Goal: Communication & Community: Answer question/provide support

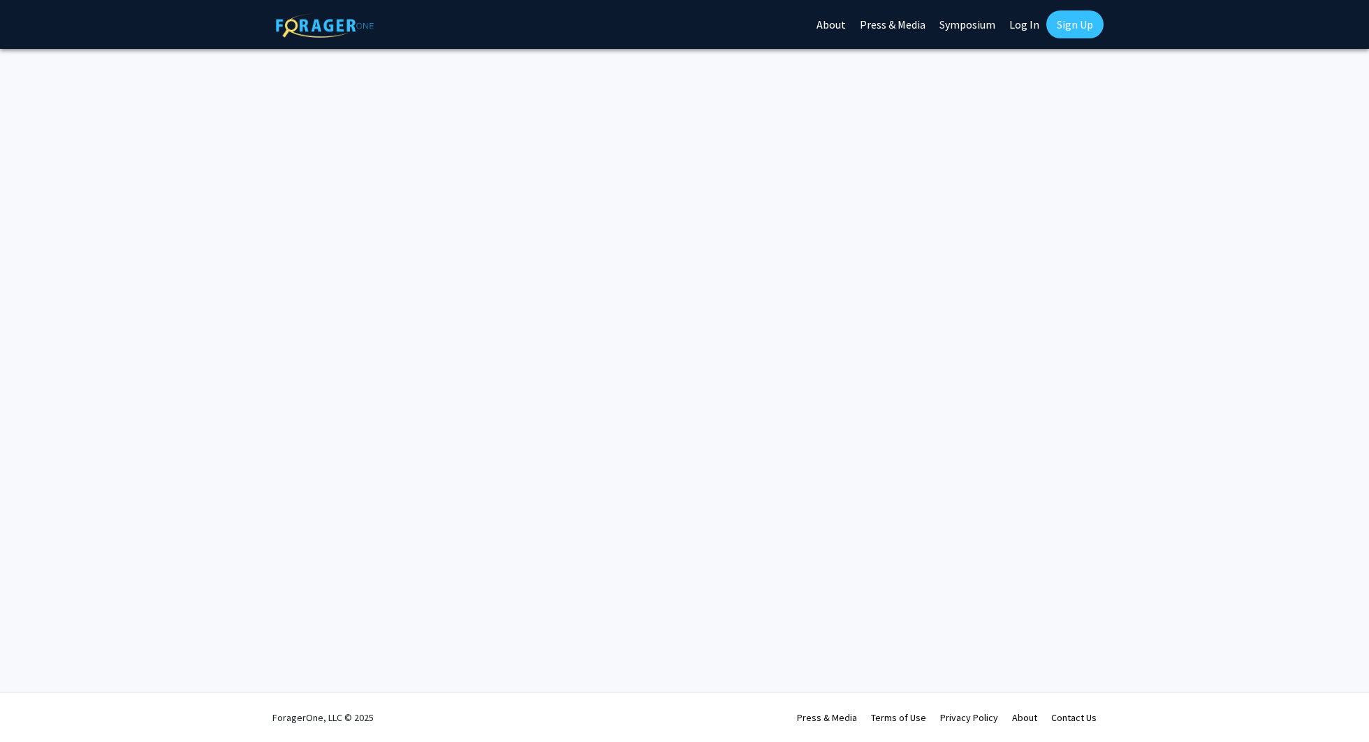
click at [1029, 22] on link "Log In" at bounding box center [1024, 24] width 44 height 49
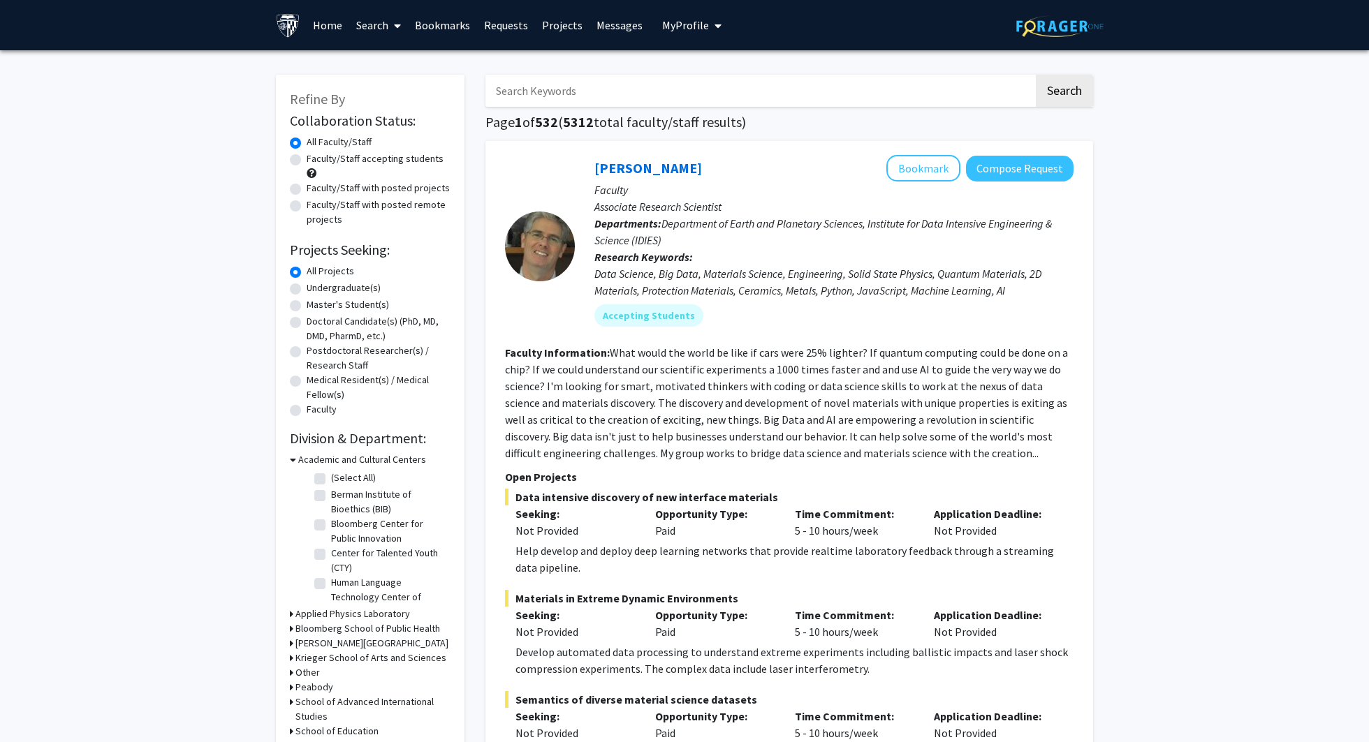
click at [617, 30] on link "Messages" at bounding box center [619, 25] width 60 height 49
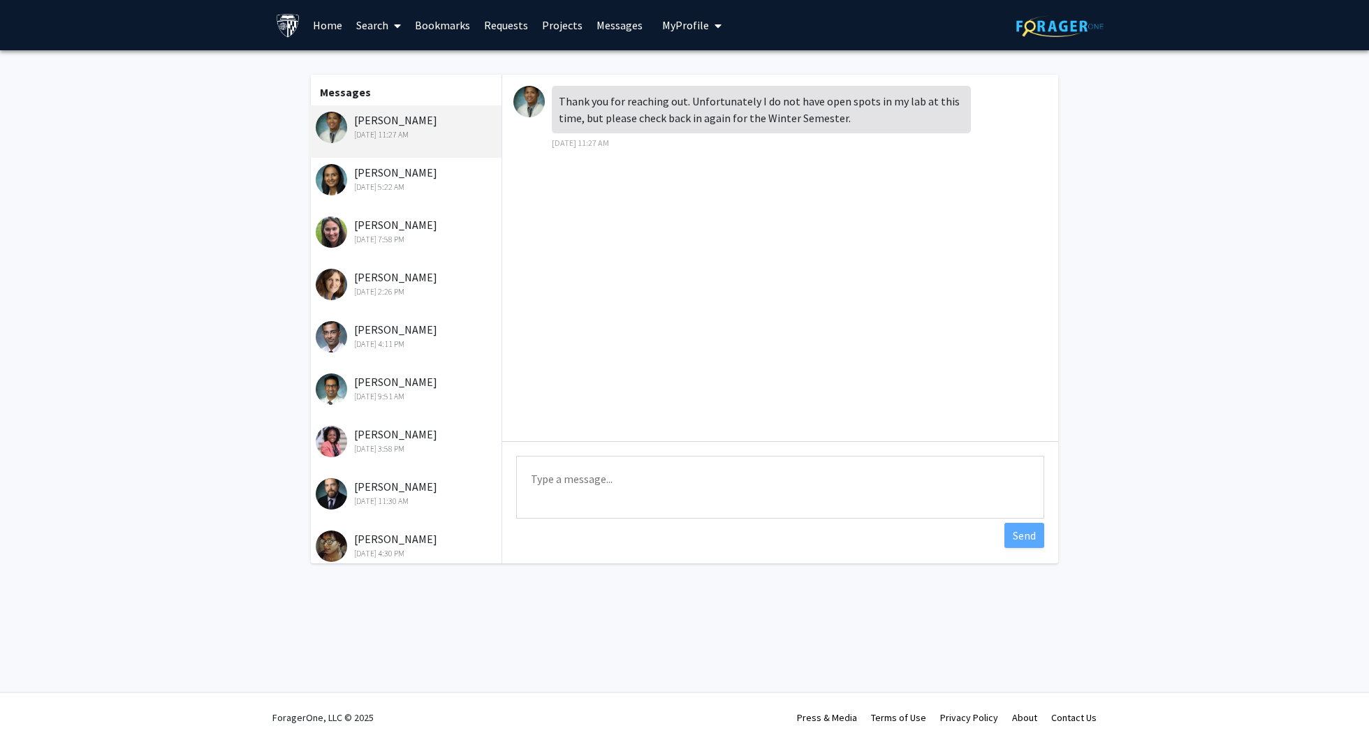
click at [404, 172] on div "[PERSON_NAME] [DATE] 5:22 AM" at bounding box center [407, 178] width 182 height 29
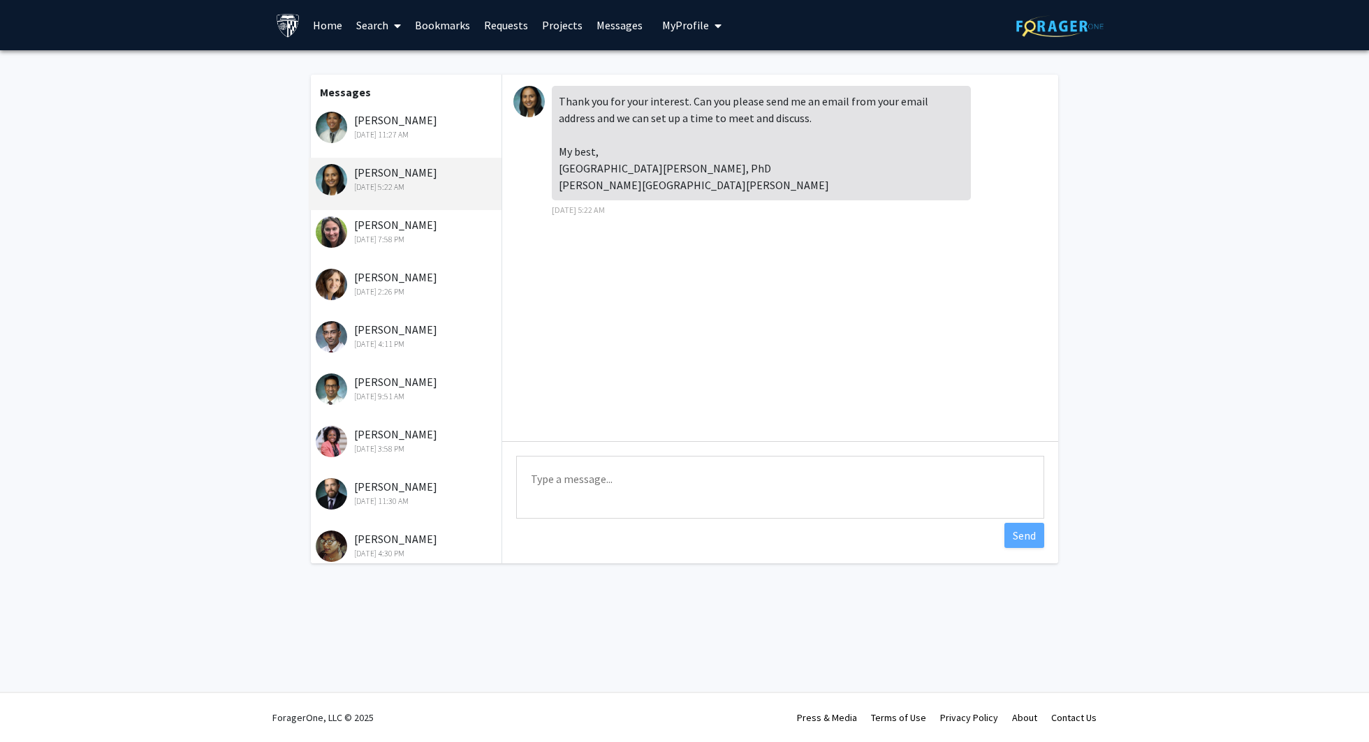
click at [397, 228] on div "[PERSON_NAME] [DATE] 7:58 PM" at bounding box center [407, 230] width 182 height 29
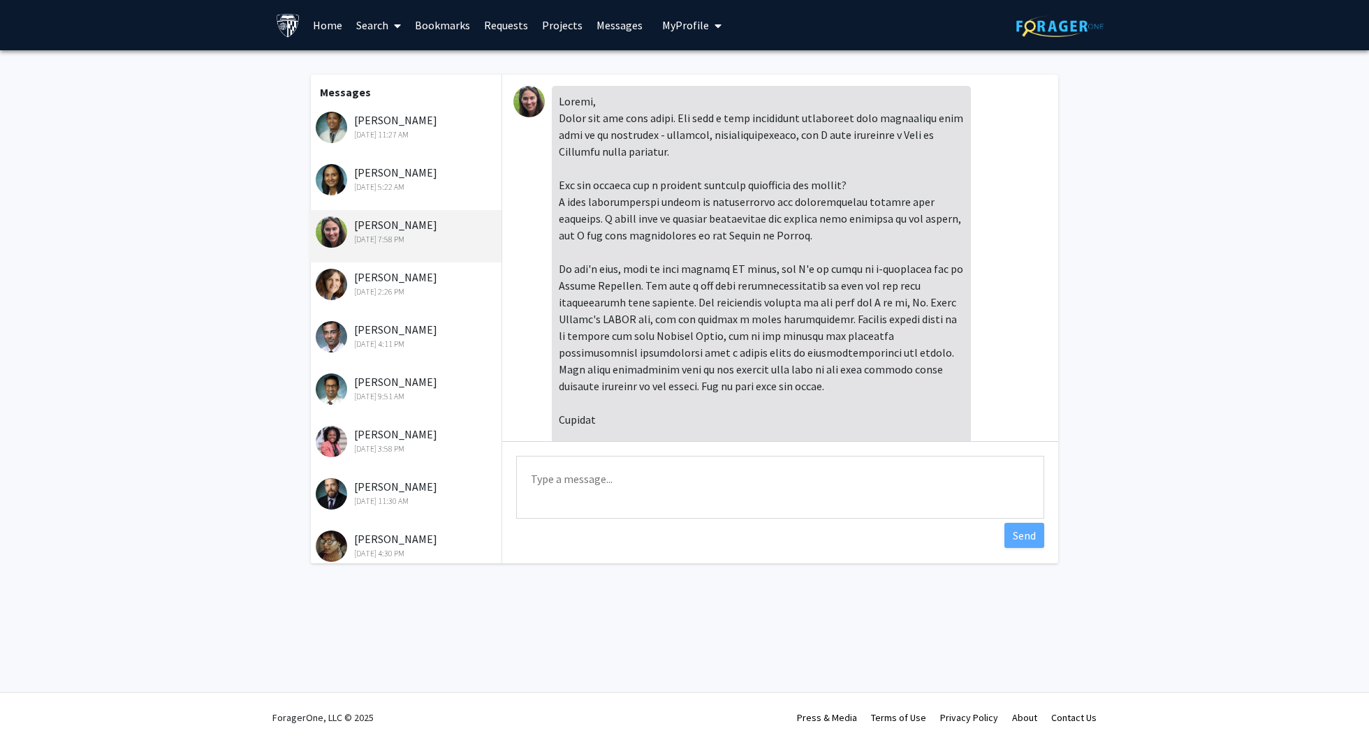
scroll to position [878, 0]
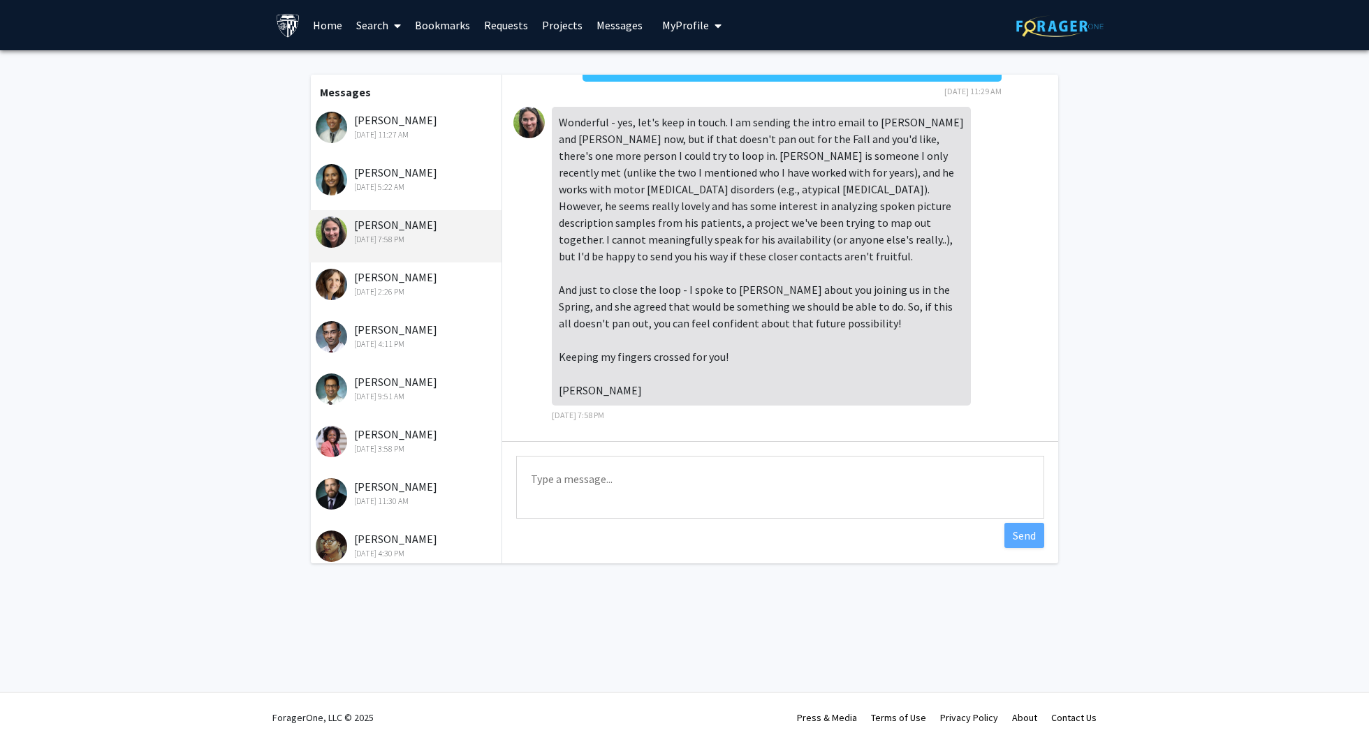
drag, startPoint x: 650, startPoint y: 155, endPoint x: 716, endPoint y: 155, distance: 65.6
click at [716, 155] on div "Wonderful - yes, let's keep in touch. I am sending the intro email to [PERSON_N…" at bounding box center [761, 256] width 419 height 299
click at [605, 383] on div "Wonderful - yes, let's keep in touch. I am sending the intro email to [PERSON_N…" at bounding box center [761, 256] width 419 height 299
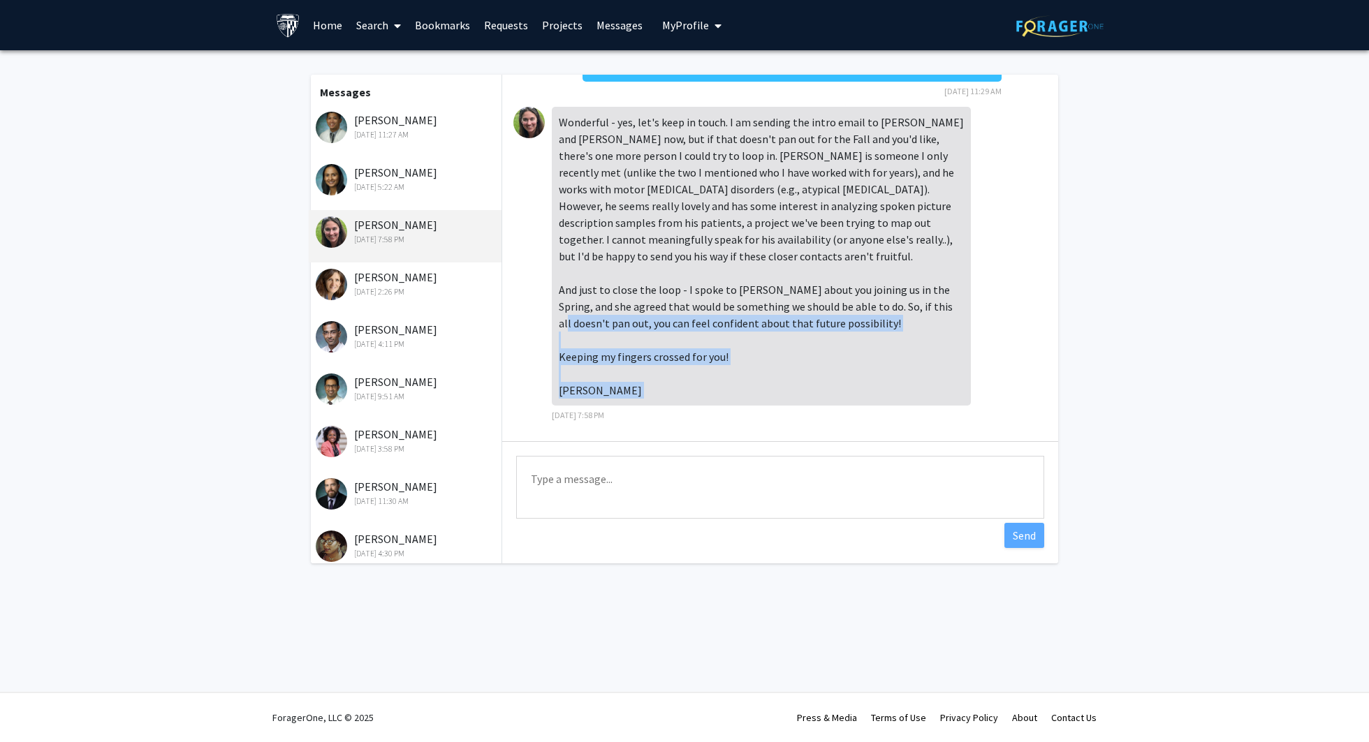
drag, startPoint x: 605, startPoint y: 383, endPoint x: 563, endPoint y: 315, distance: 80.2
click at [563, 315] on div "Wonderful - yes, let's keep in touch. I am sending the intro email to [PERSON_N…" at bounding box center [761, 256] width 419 height 299
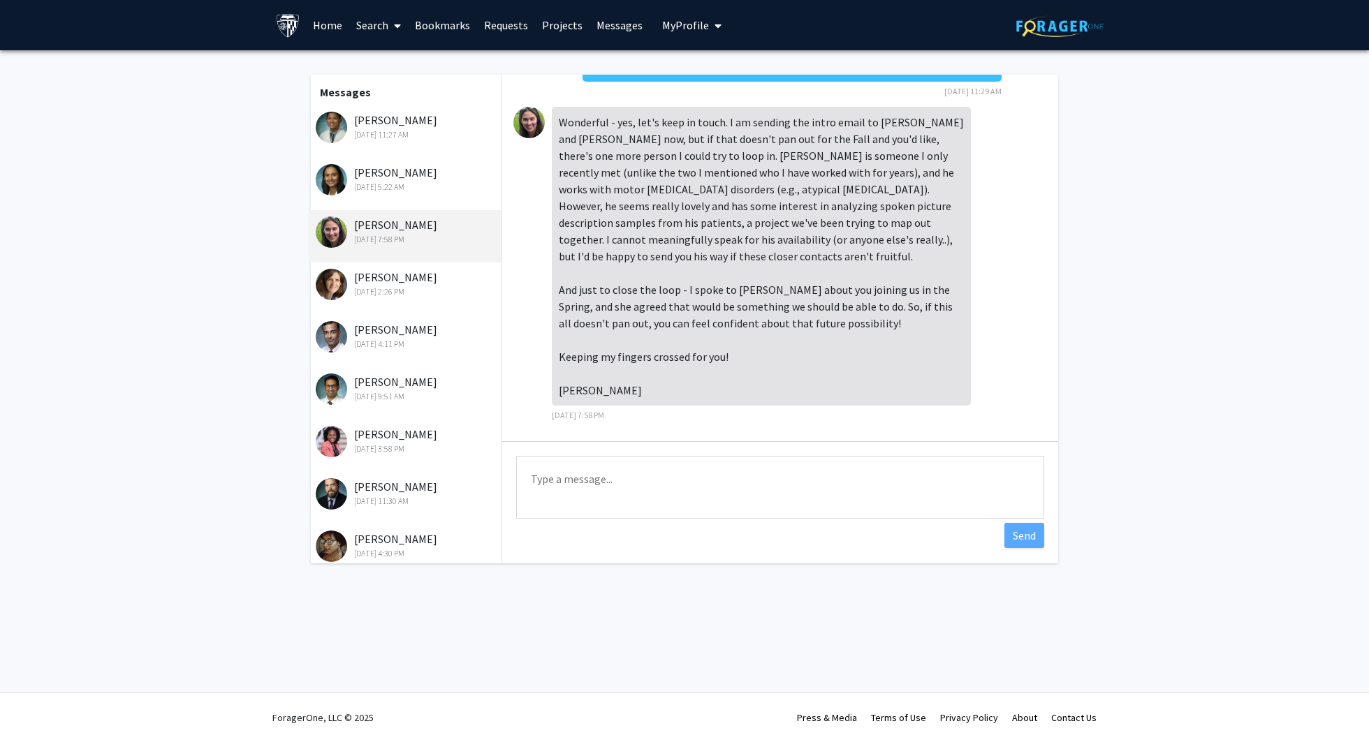
click at [505, 307] on div "[DATE] 4:59 PM Dear [PERSON_NAME], Thank you so much for your kind and encourag…" at bounding box center [780, 258] width 556 height 367
click at [397, 33] on span at bounding box center [394, 25] width 13 height 49
click at [393, 64] on span "Faculty/Staff" at bounding box center [400, 64] width 103 height 28
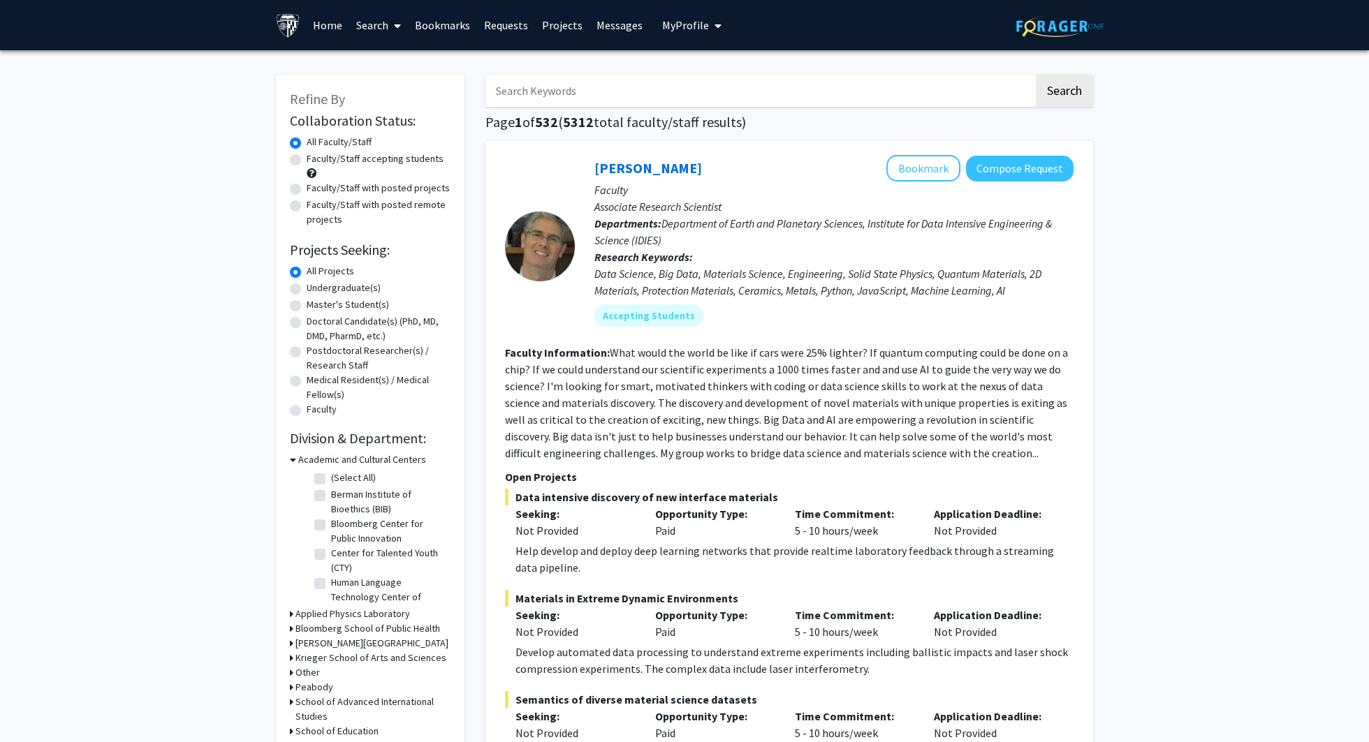
click at [517, 89] on input "Search Keywords" at bounding box center [759, 91] width 548 height 32
type input "[PERSON_NAME]"
click at [1036, 75] on button "Search" at bounding box center [1064, 91] width 57 height 32
click at [606, 38] on link "Messages" at bounding box center [619, 25] width 60 height 49
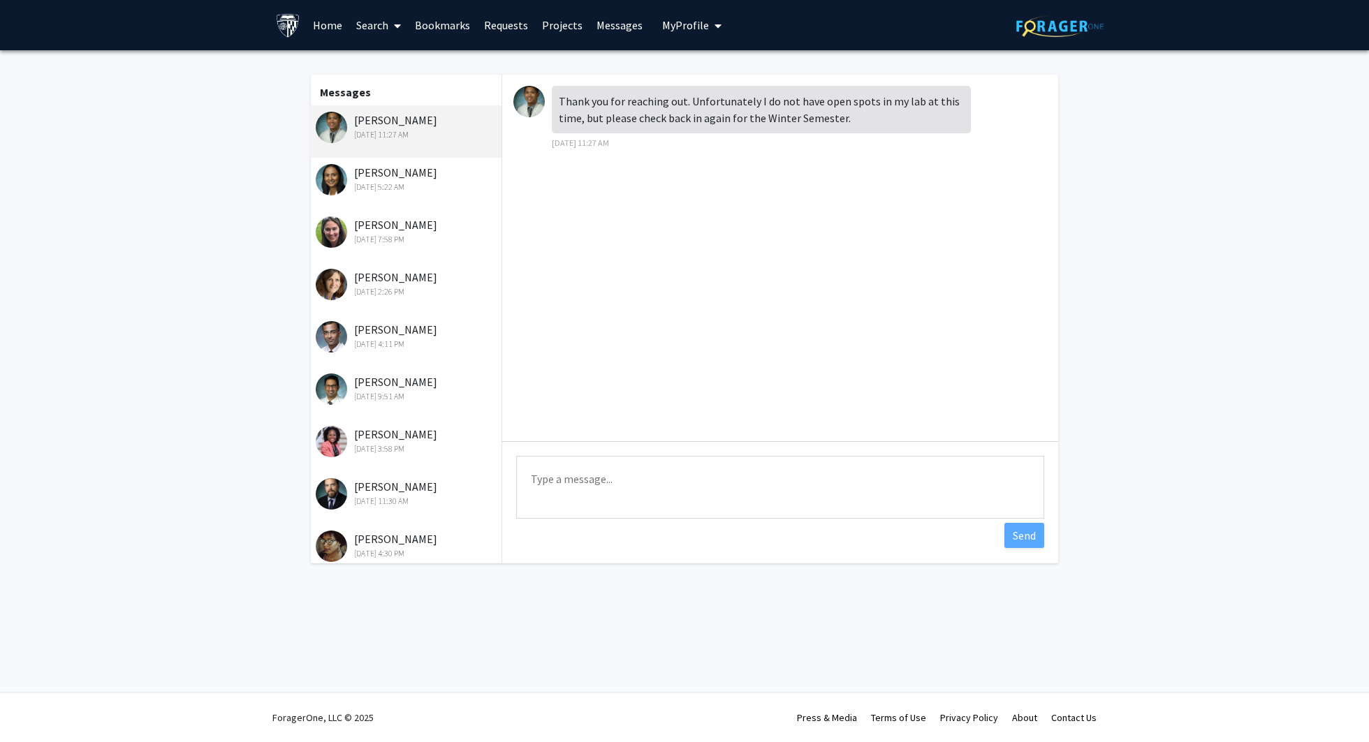
click at [396, 237] on div "[DATE] 7:58 PM" at bounding box center [407, 239] width 182 height 13
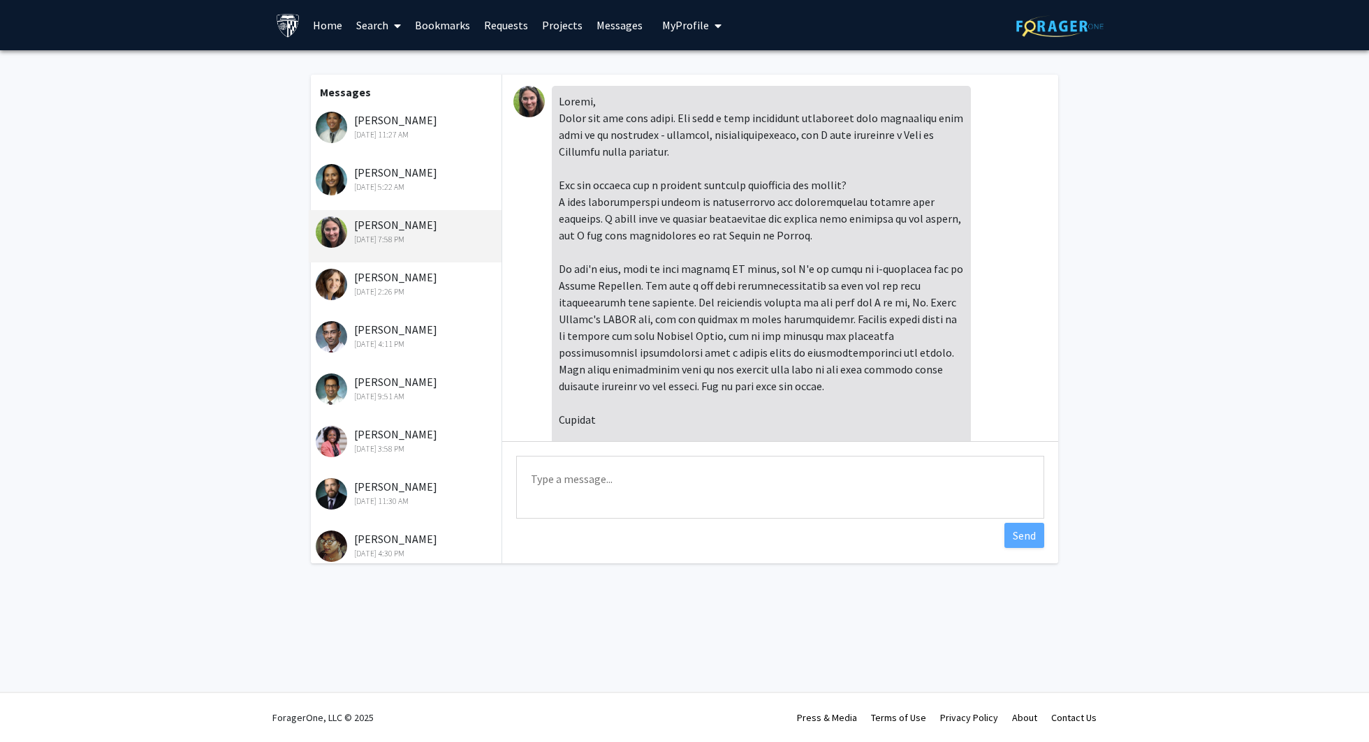
scroll to position [878, 0]
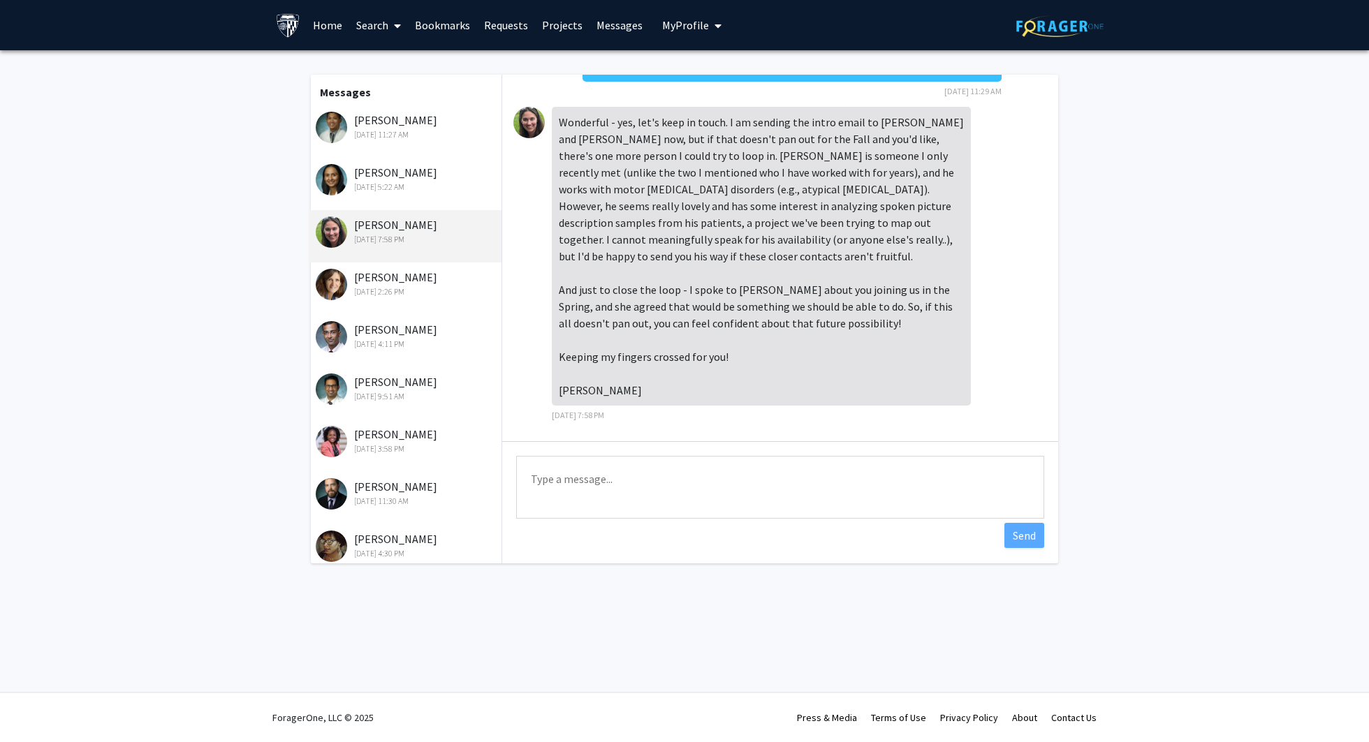
click at [610, 498] on textarea "Type a message" at bounding box center [780, 487] width 528 height 63
paste textarea "Dear [PERSON_NAME], Thank you again for kindly connecting me with [PERSON_NAME]…"
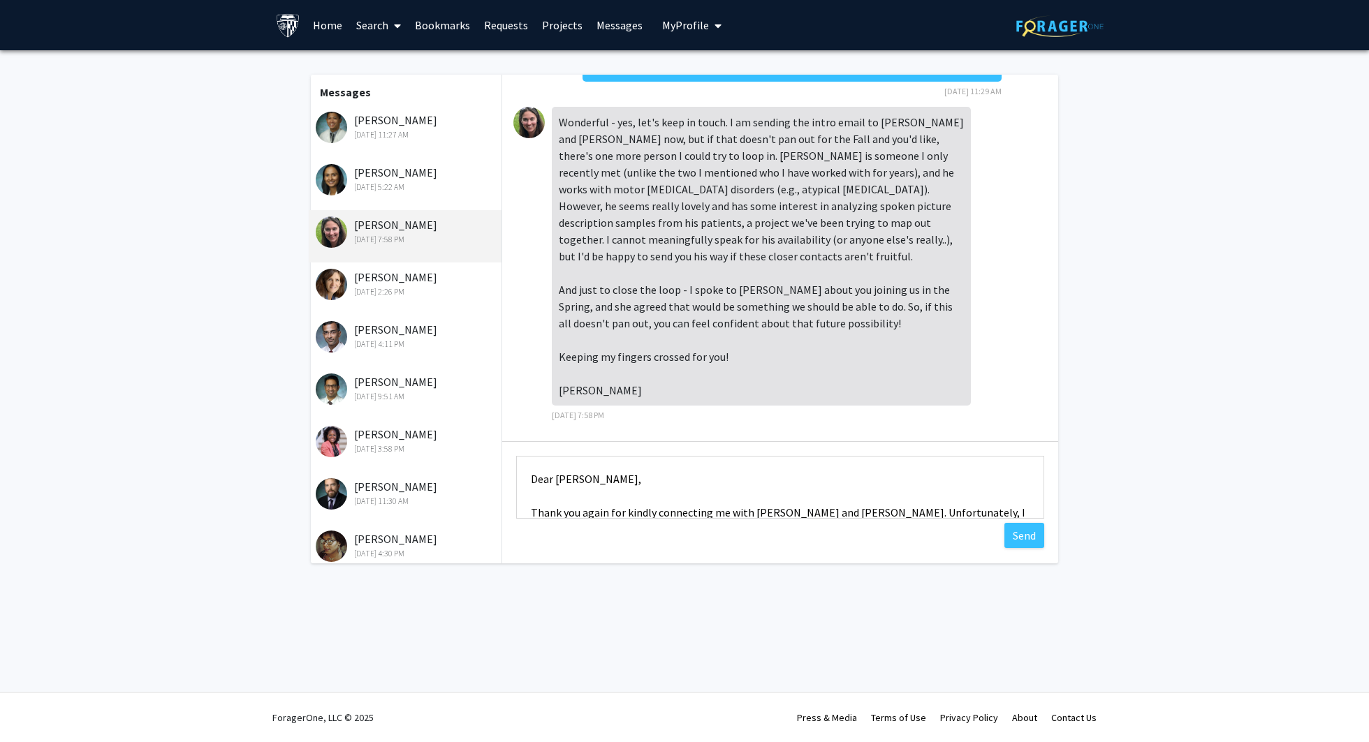
click at [612, 496] on textarea "Dear [PERSON_NAME], Thank you again for kindly connecting me with [PERSON_NAME]…" at bounding box center [780, 487] width 528 height 63
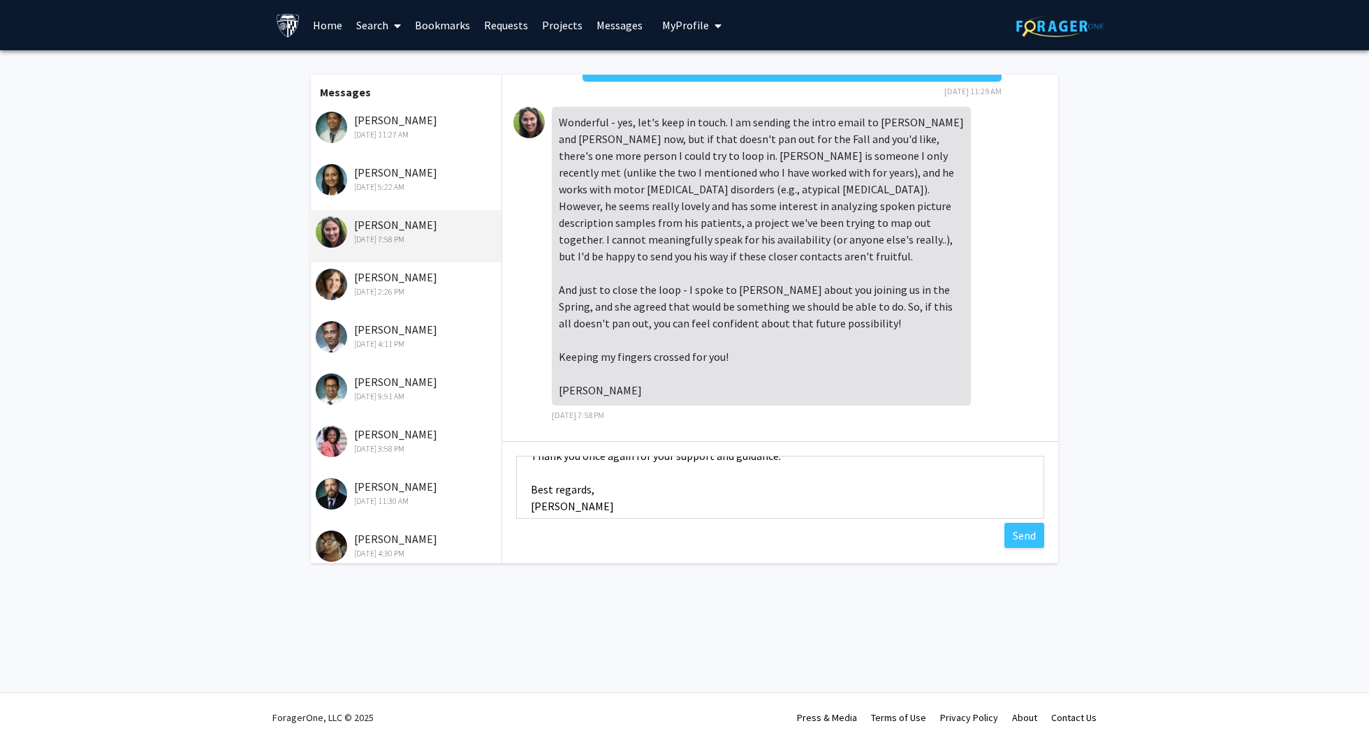
scroll to position [235, 0]
type textarea "Dear [PERSON_NAME], Thank you again for kindly connecting me with [PERSON_NAME]…"
click at [1018, 540] on button "Send" at bounding box center [1024, 535] width 40 height 25
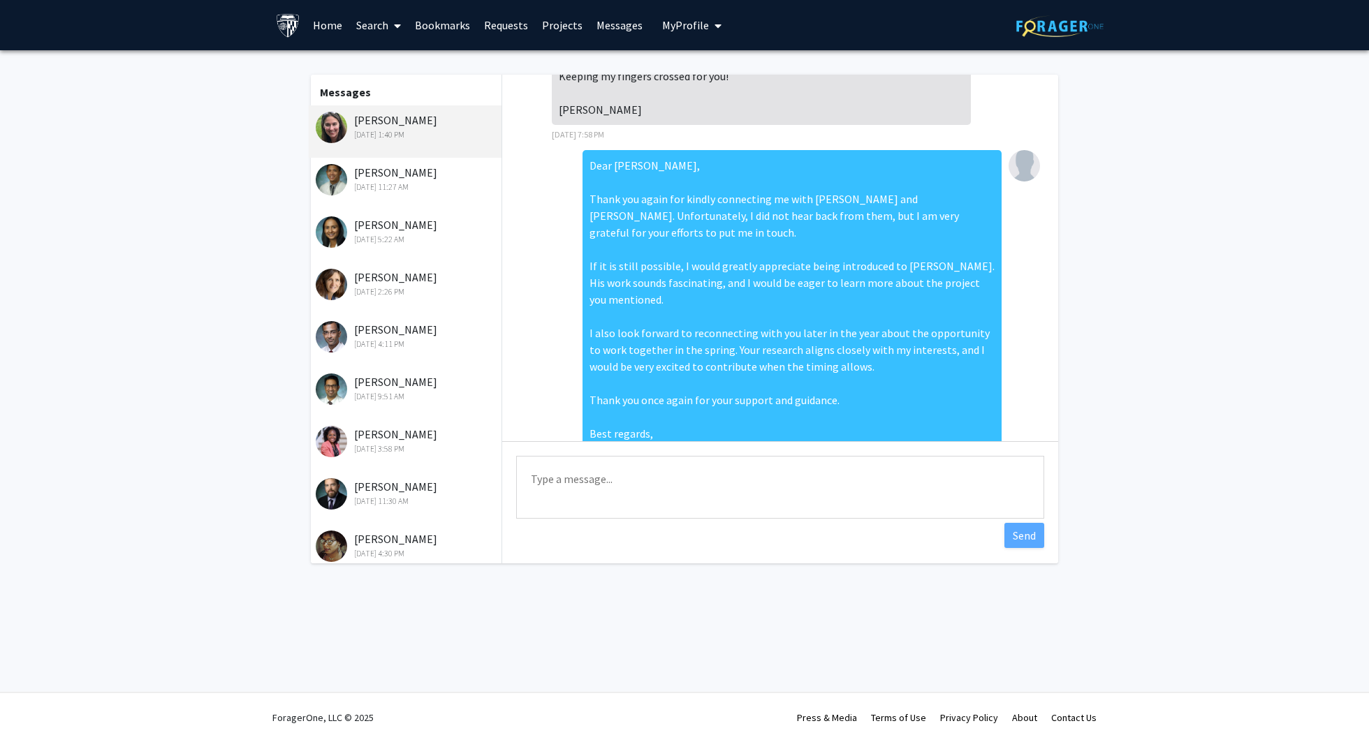
scroll to position [1168, 0]
